Goal: Check status: Check status

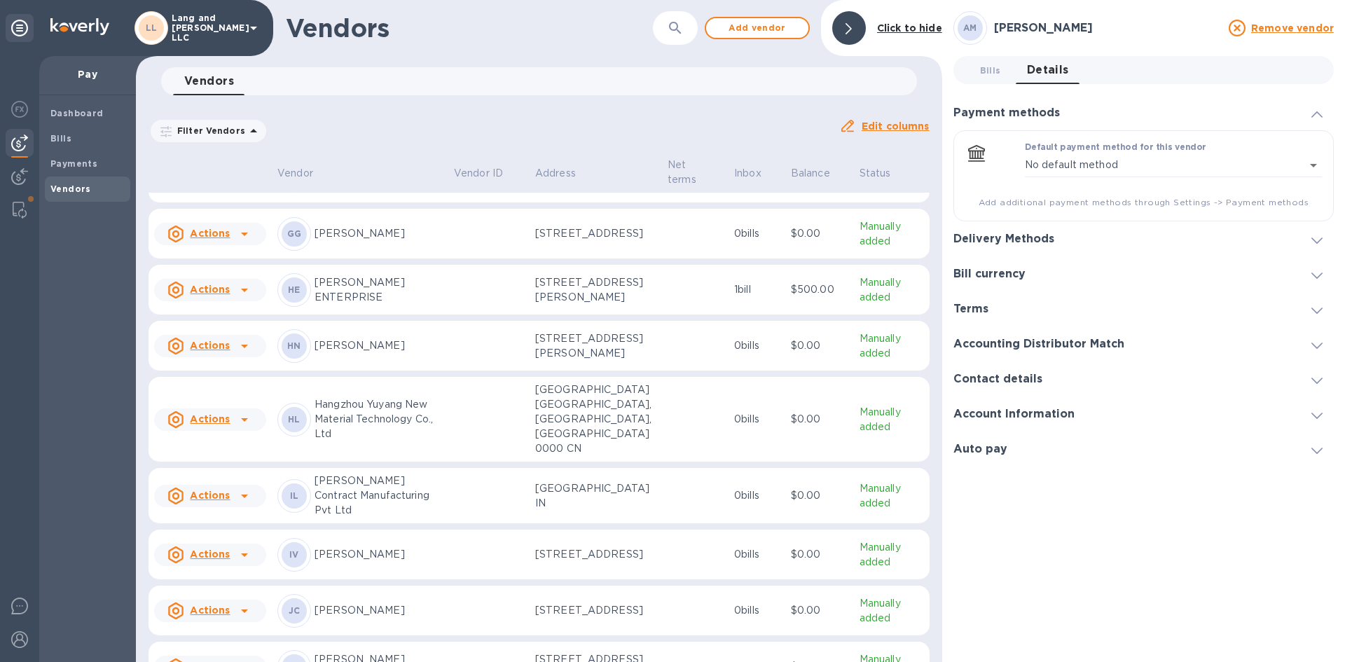
scroll to position [583, 0]
click at [78, 166] on b "Payments" at bounding box center [73, 163] width 47 height 11
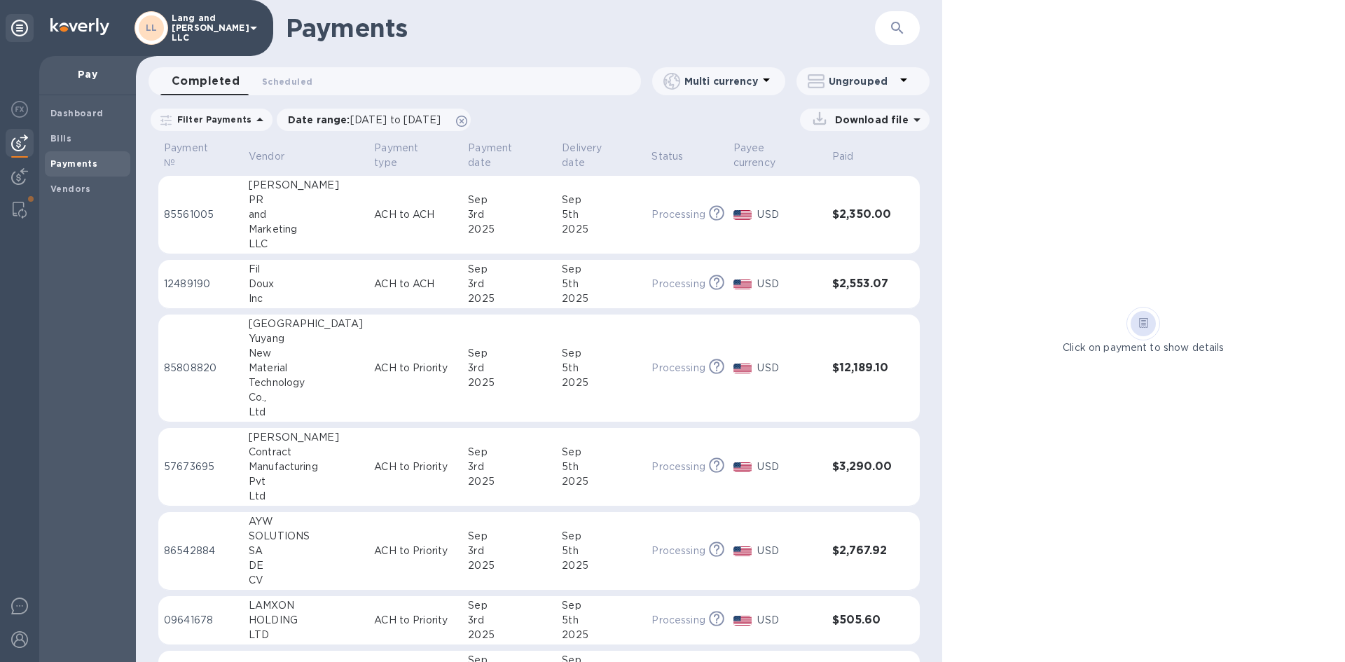
scroll to position [458, 0]
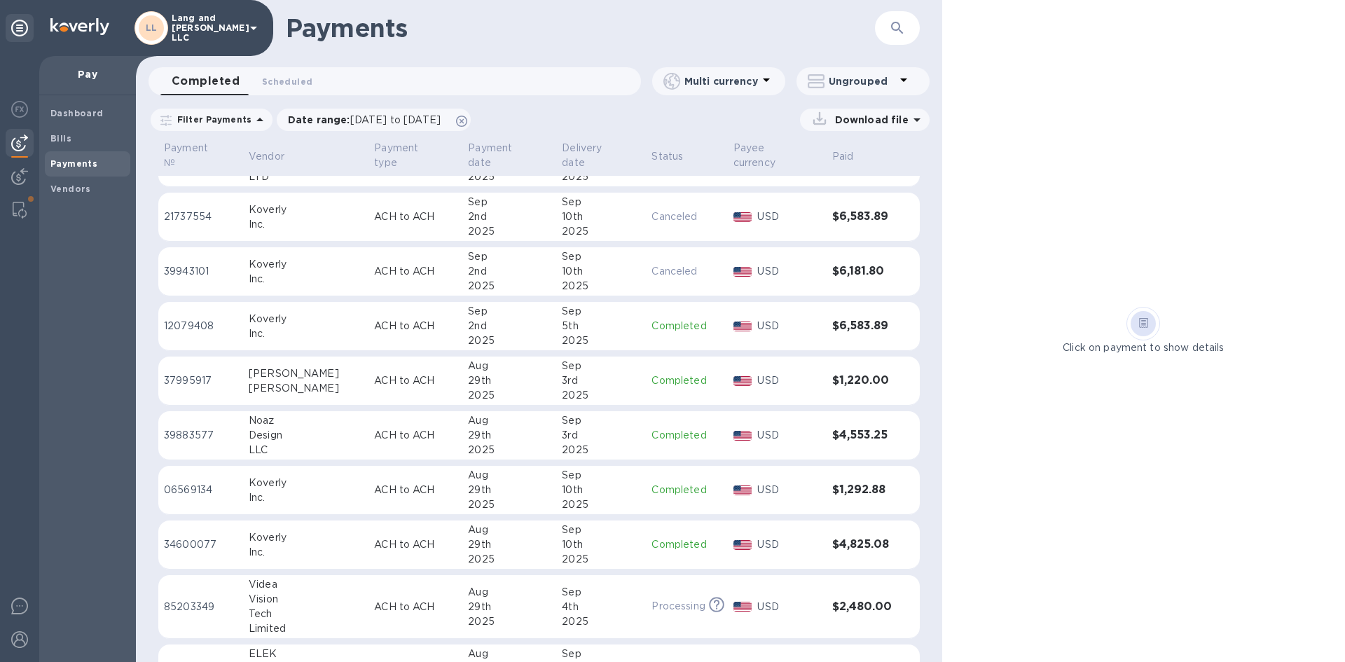
drag, startPoint x: 810, startPoint y: 15, endPoint x: 783, endPoint y: 176, distance: 163.4
click at [811, 14] on h1 "Payments" at bounding box center [580, 27] width 589 height 29
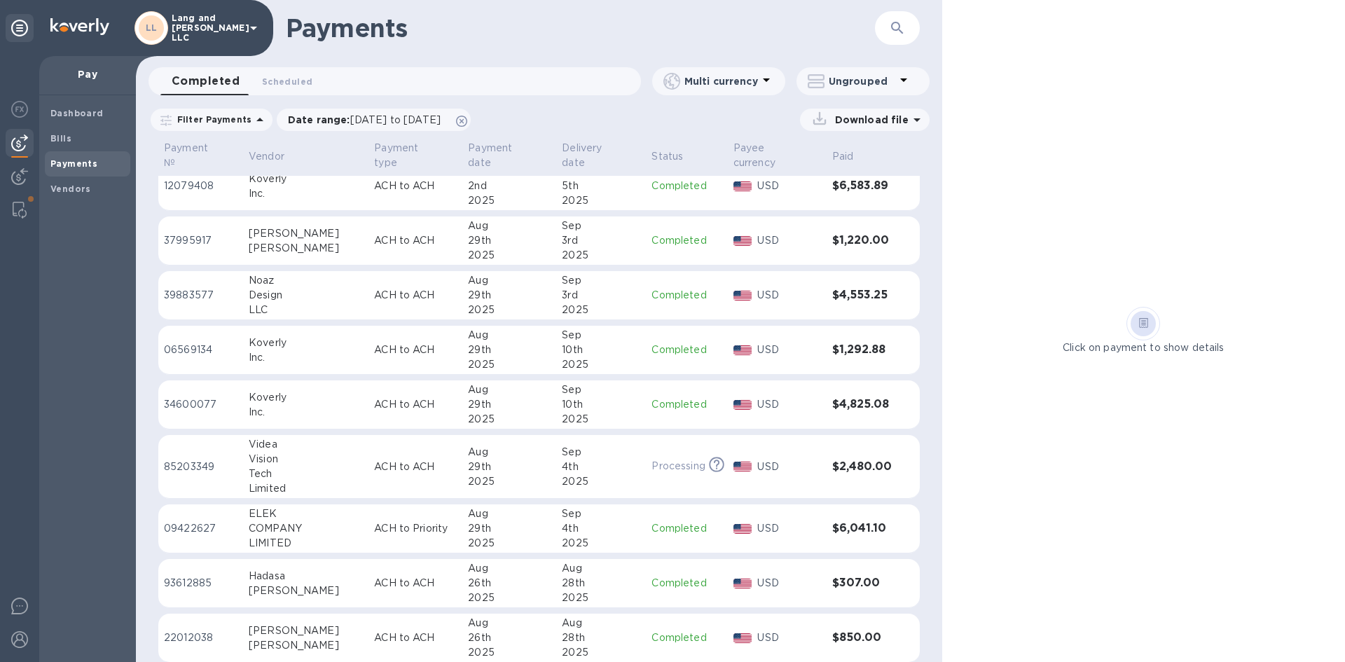
scroll to position [668, 0]
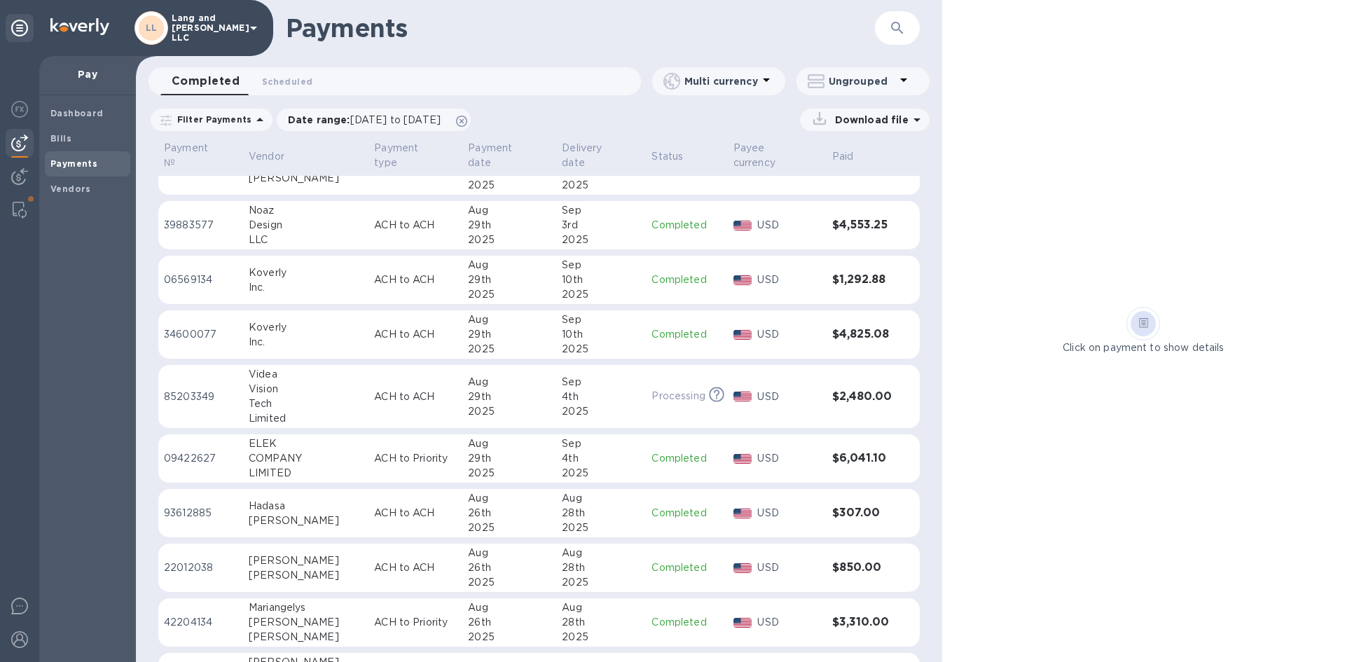
click at [374, 451] on p "ACH to Priority" at bounding box center [415, 458] width 83 height 15
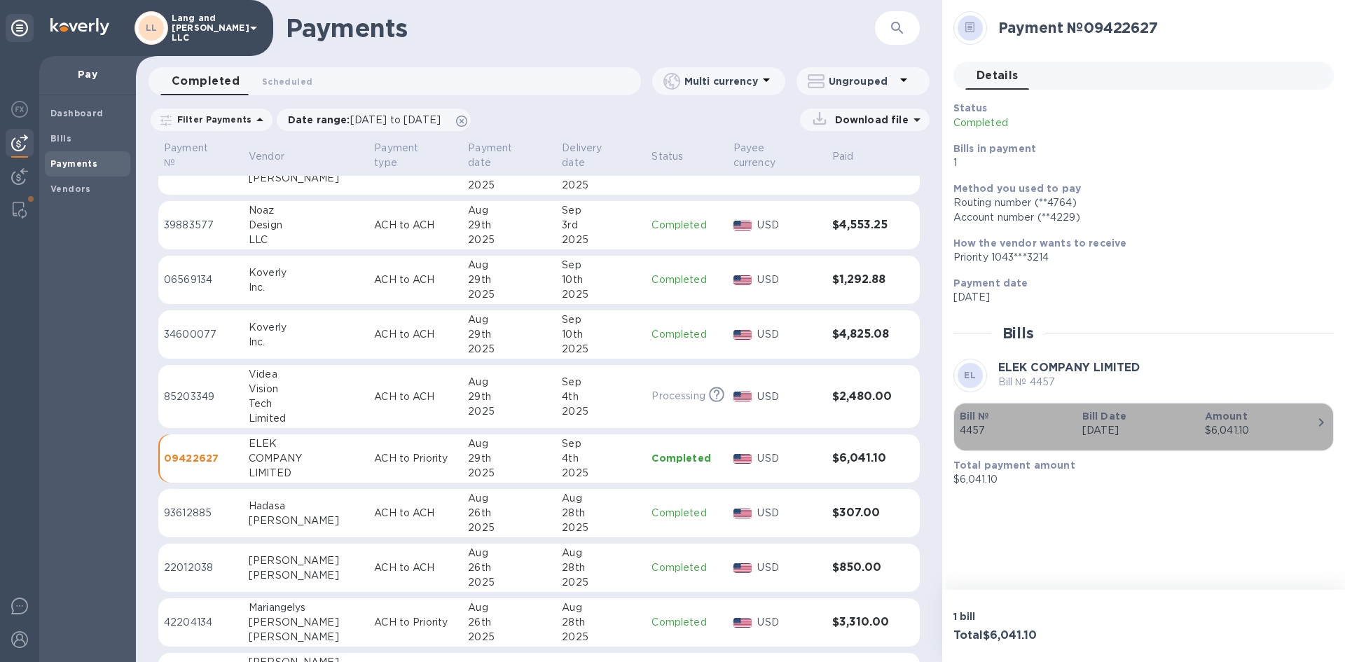
click at [1236, 430] on div "$6,041.10" at bounding box center [1260, 430] width 111 height 15
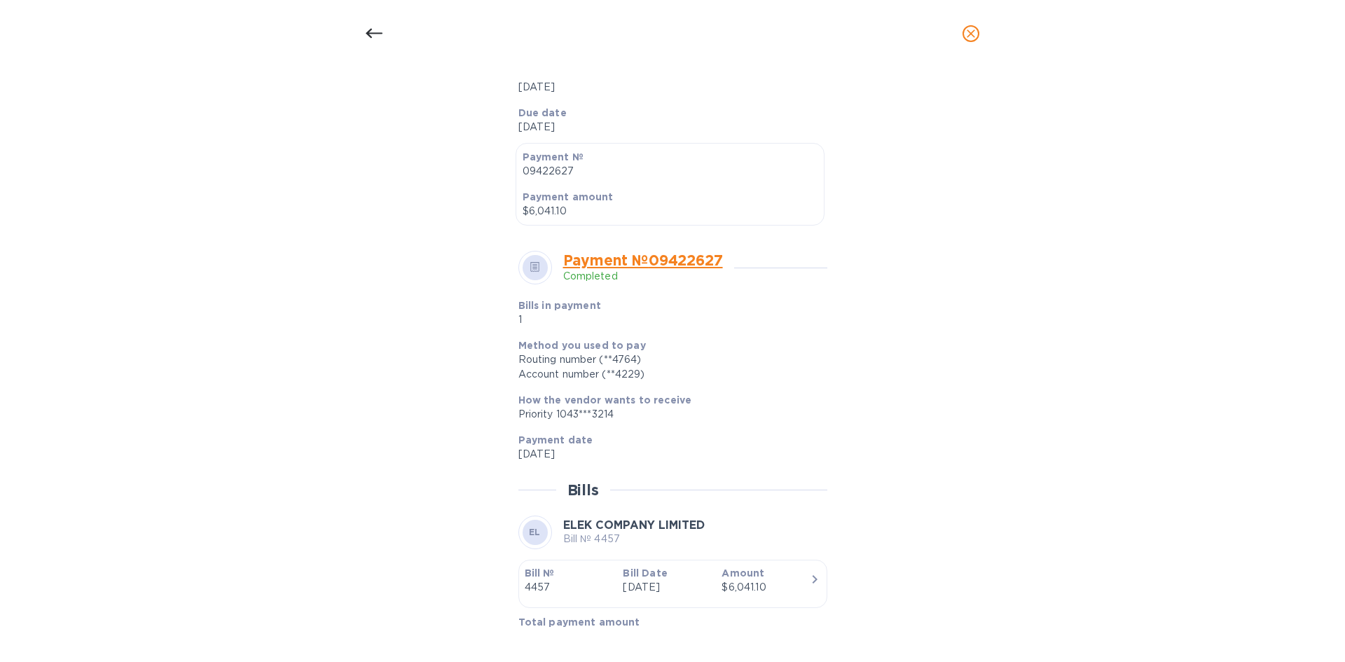
scroll to position [354, 0]
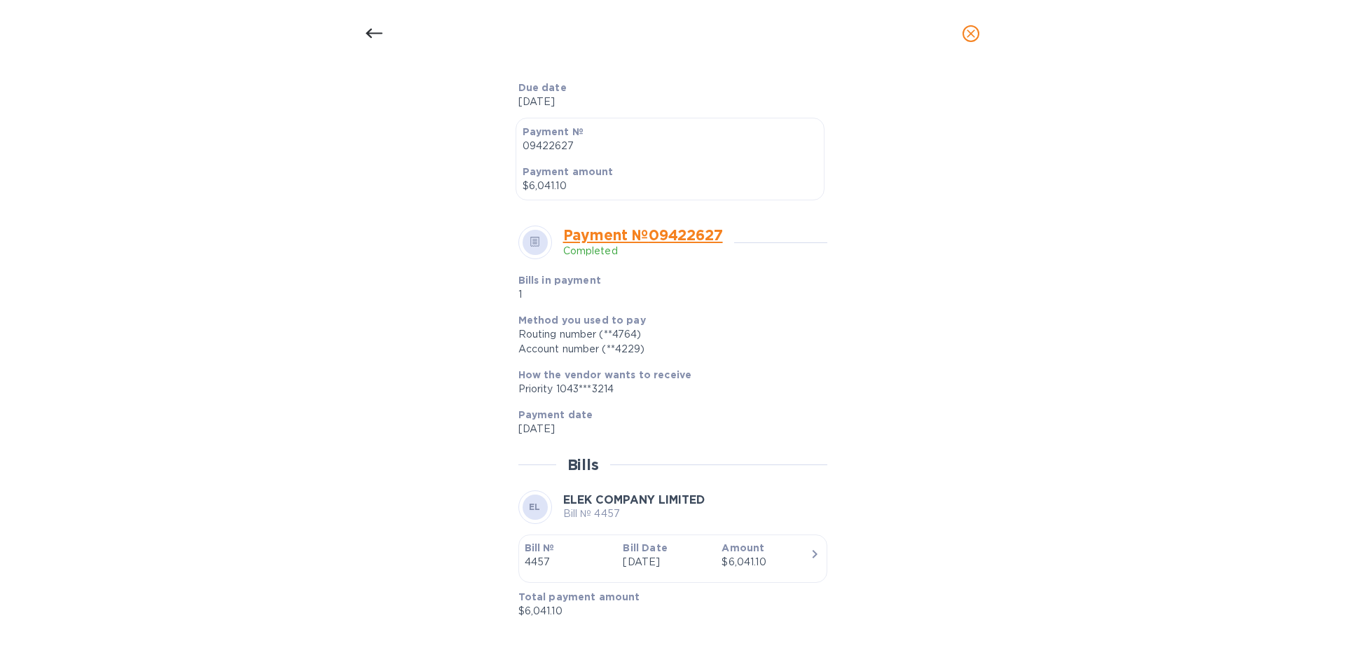
click at [364, 441] on div "Bill details EL ELEK COMPANY LIMITED Bill № 4457 Completed Details 0 Timeline 0…" at bounding box center [672, 354] width 665 height 546
click at [766, 568] on div "$6,041.10" at bounding box center [765, 562] width 88 height 15
drag, startPoint x: 216, startPoint y: 176, endPoint x: 151, endPoint y: 118, distance: 86.8
click at [216, 176] on div "Bill details EL ELEK COMPANY LIMITED Bill № 4457 Completed Details 0 Timeline 0…" at bounding box center [672, 364] width 1345 height 595
click at [389, 34] on div at bounding box center [374, 34] width 34 height 34
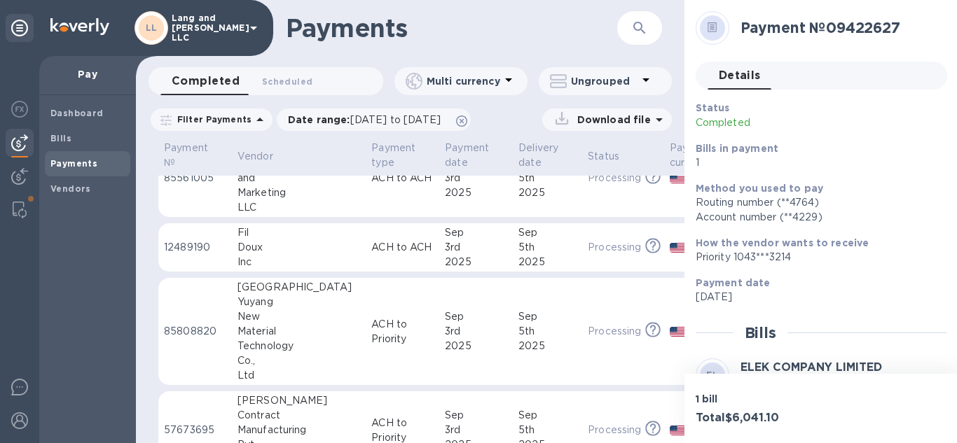
scroll to position [70, 0]
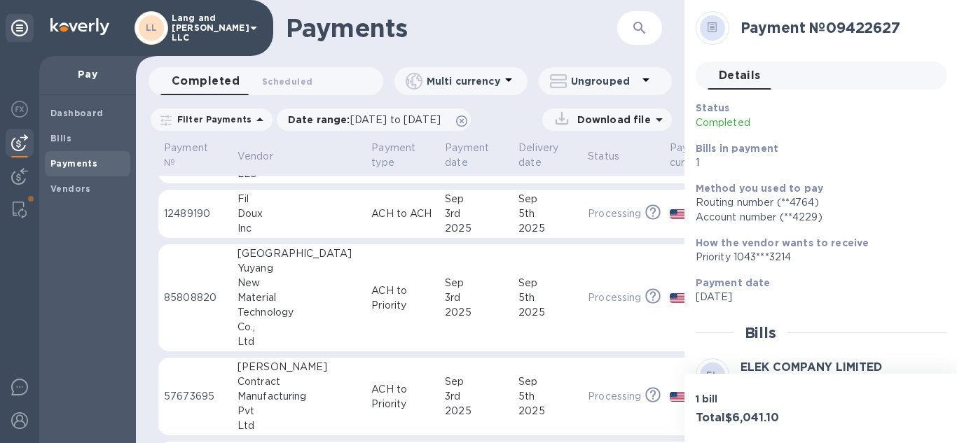
click at [291, 214] on div "Doux" at bounding box center [298, 214] width 123 height 15
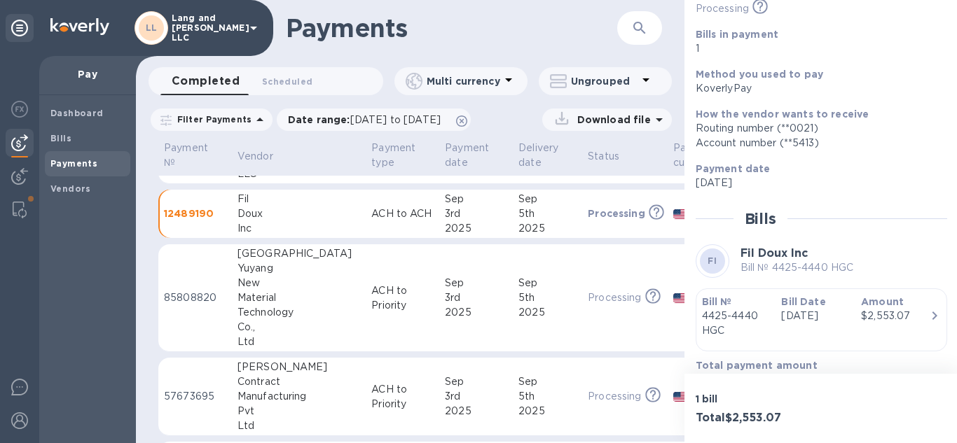
scroll to position [139, 0]
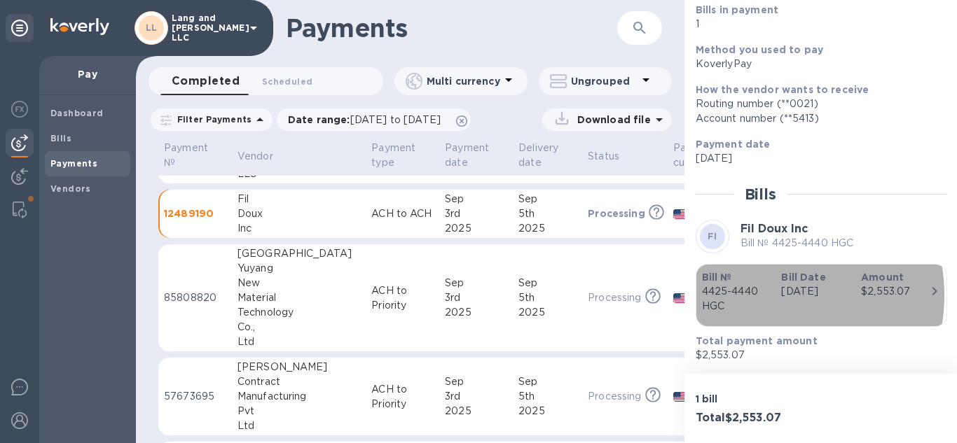
click at [762, 296] on p "4425-4440 HGC" at bounding box center [736, 298] width 69 height 29
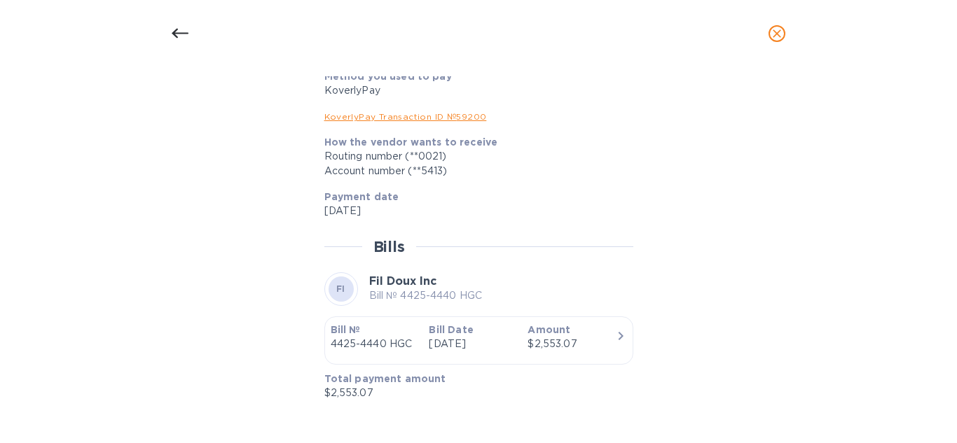
scroll to position [595, 0]
click at [188, 21] on div at bounding box center [180, 34] width 34 height 34
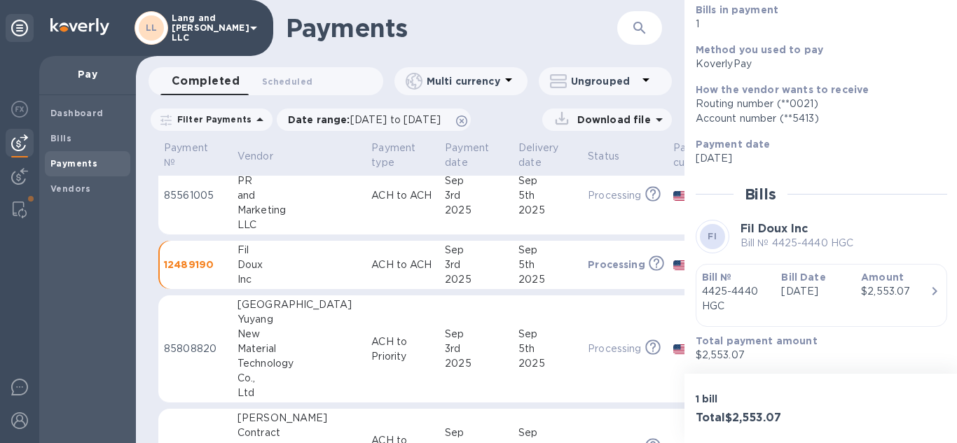
scroll to position [0, 0]
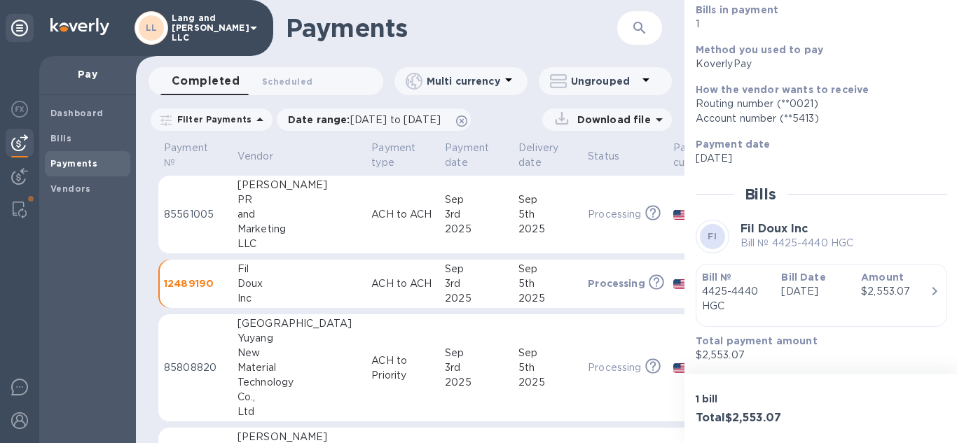
click at [378, 217] on p "ACH to ACH" at bounding box center [402, 214] width 62 height 15
